Goal: Entertainment & Leisure: Consume media (video, audio)

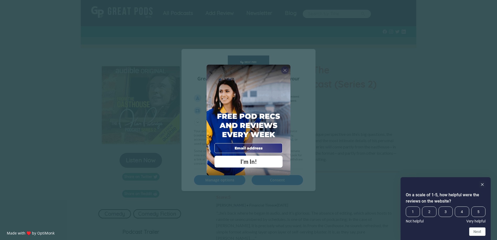
click at [287, 70] on span "X" at bounding box center [285, 70] width 4 height 5
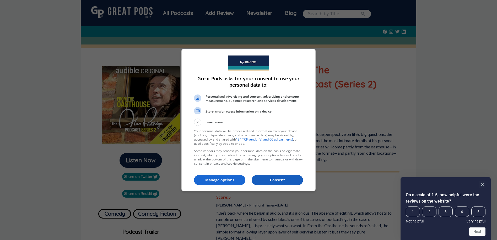
click at [278, 177] on button "Consent" at bounding box center [277, 180] width 51 height 10
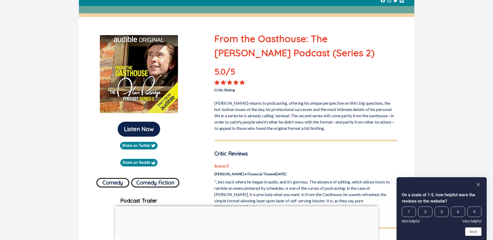
scroll to position [19, 0]
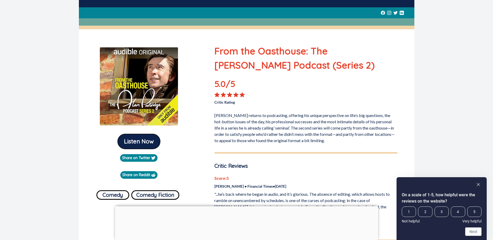
click at [139, 140] on button "Listen Now" at bounding box center [139, 141] width 42 height 15
